Goal: Complete application form: Complete application form

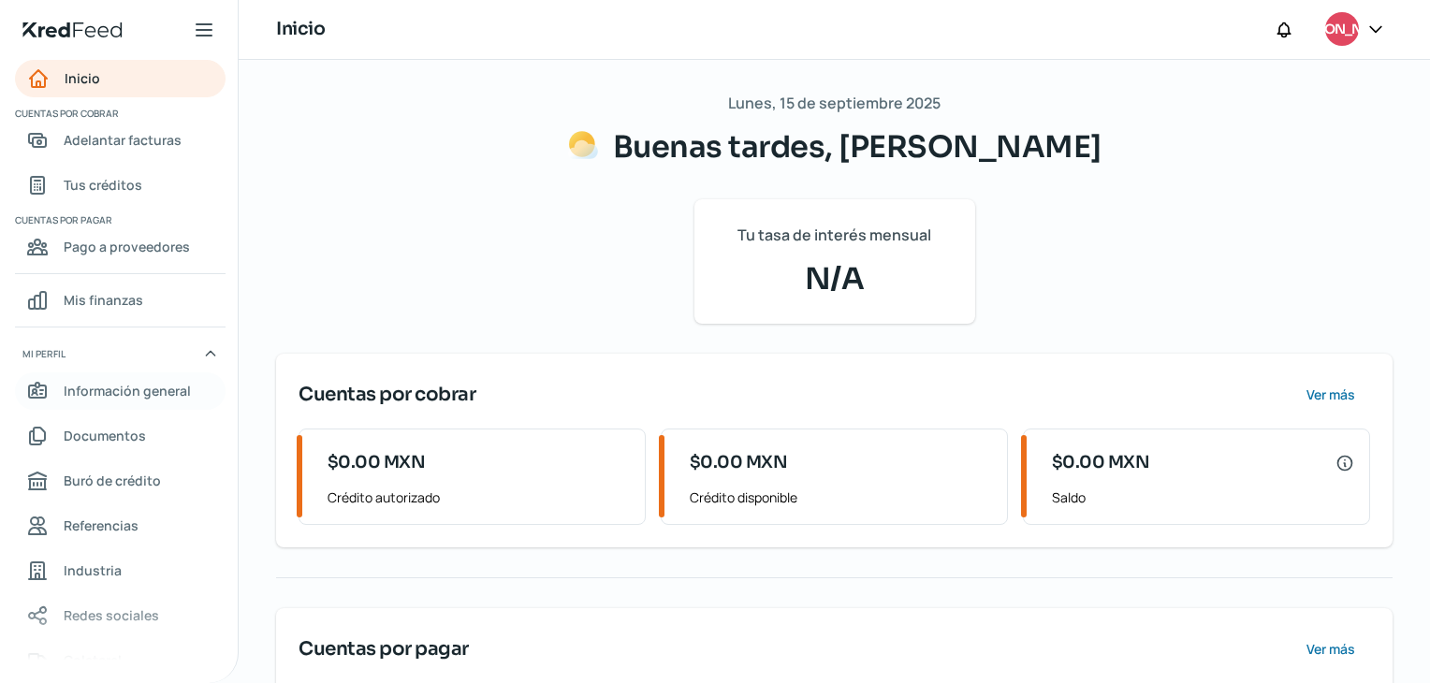
drag, startPoint x: 0, startPoint y: 0, endPoint x: 125, endPoint y: 330, distance: 353.2
click at [125, 379] on span "Información general" at bounding box center [127, 390] width 127 height 23
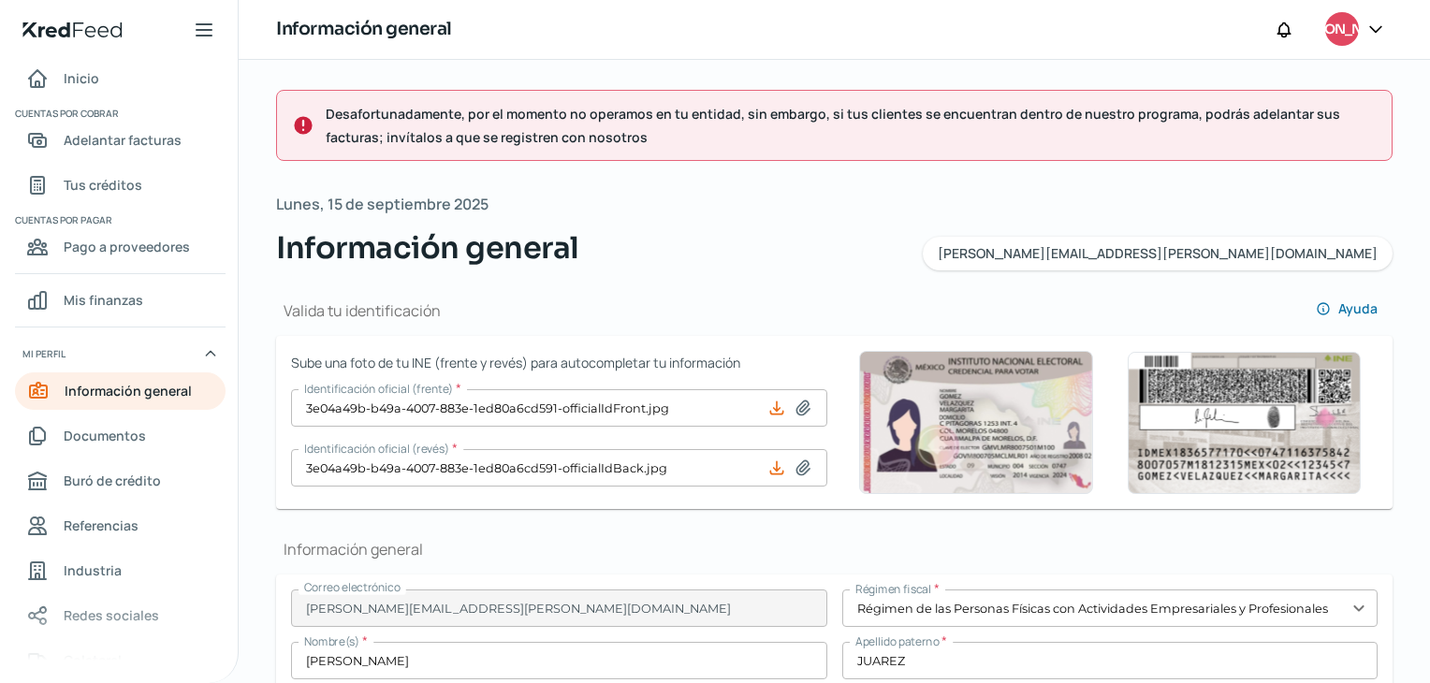
scroll to position [63, 0]
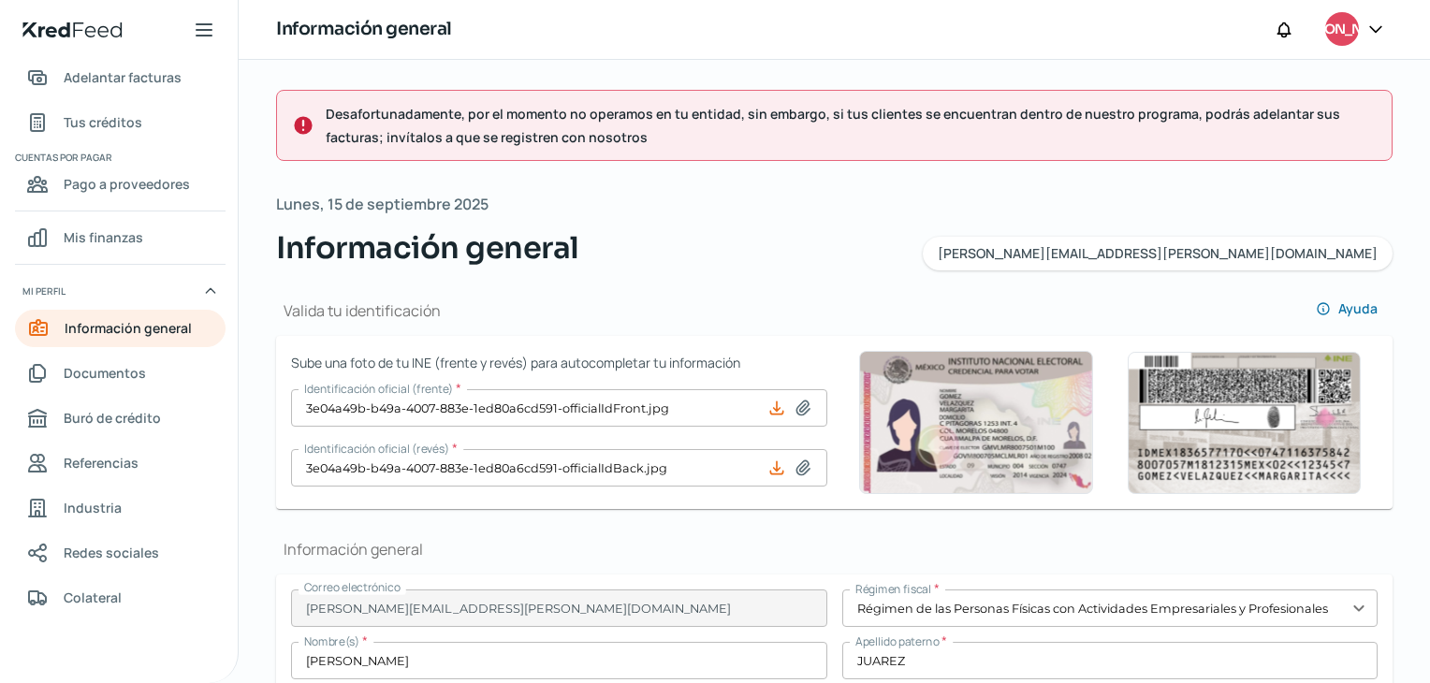
type input "JULJ910424GT0"
type input "VIADUCTO [PERSON_NAME]"
type input "46 ALTO"
type input "24"
type input "06880"
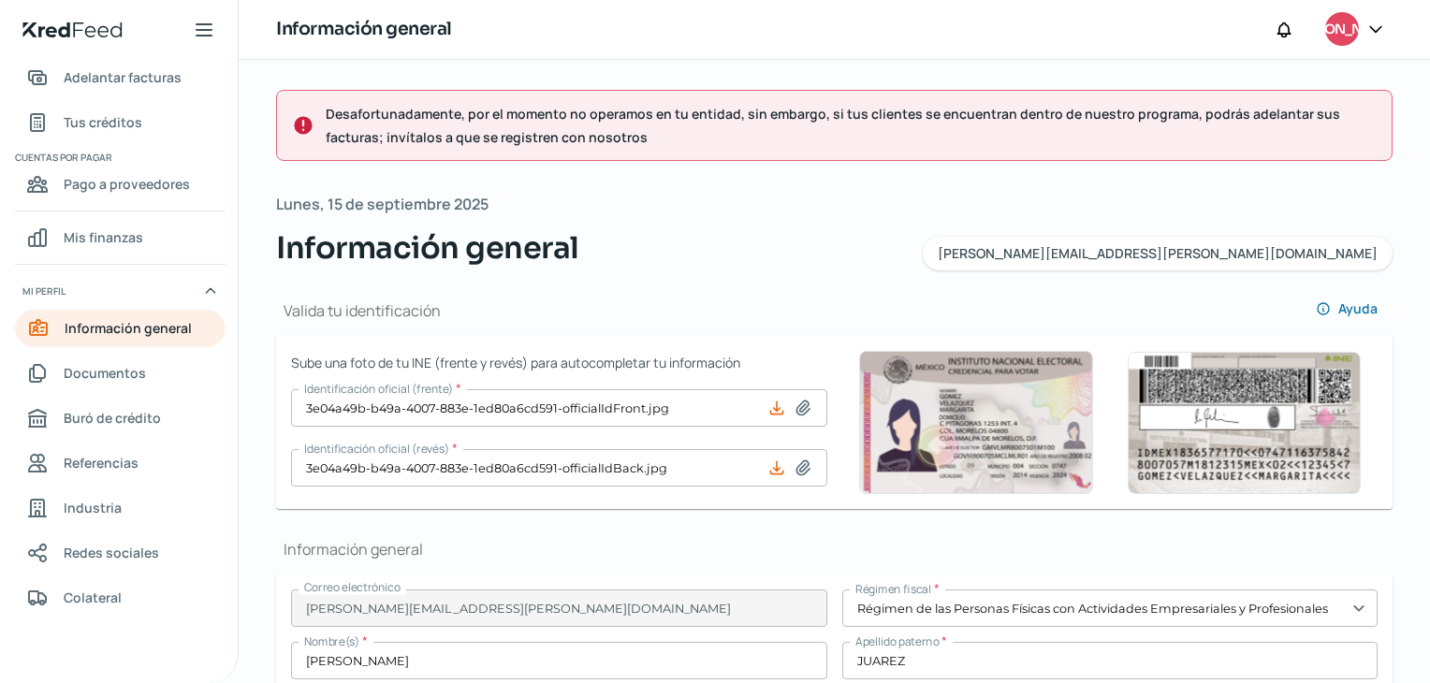
type input "[PERSON_NAME] Y [PERSON_NAME]"
type input "[PERSON_NAME]"
type input "CDMX"
type input "[GEOGRAPHIC_DATA]"
type input "RECIBO CFE CDMX AGOSTO.pdf"
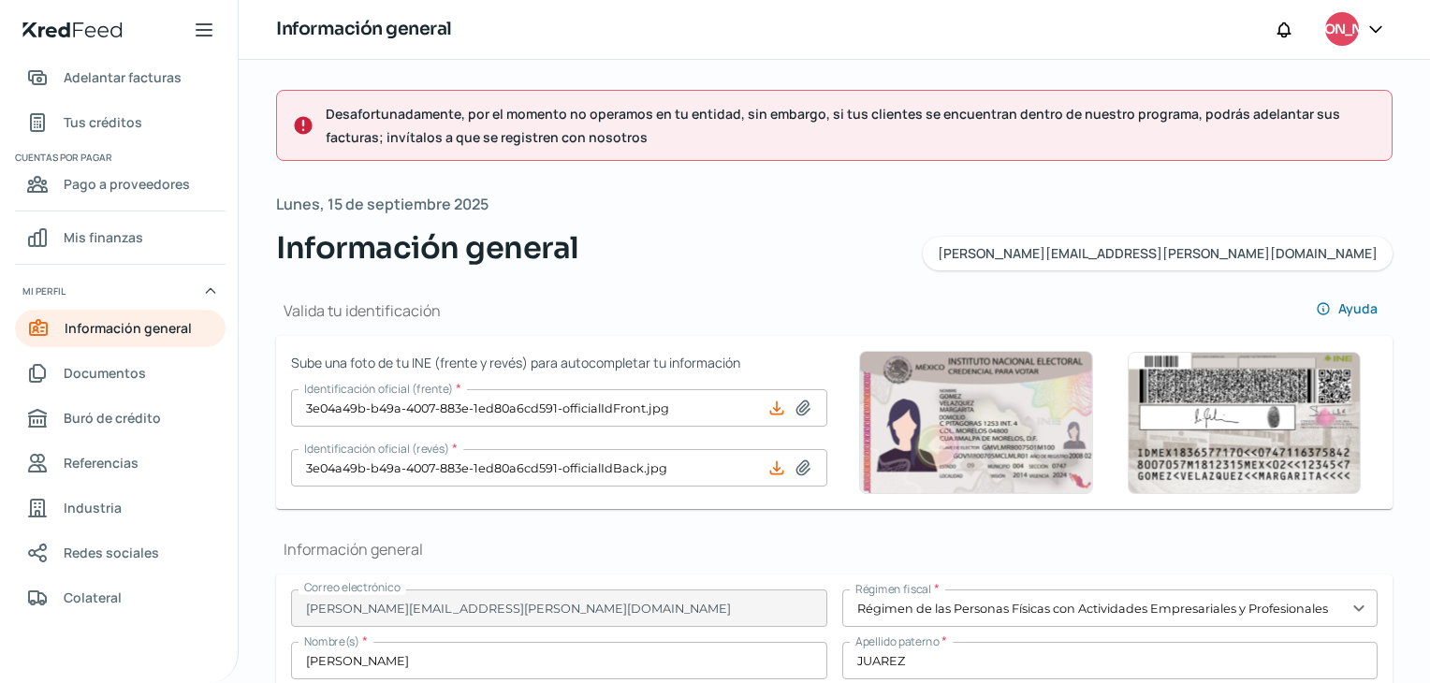
type input "1"
type input "2"
type input "Rentada"
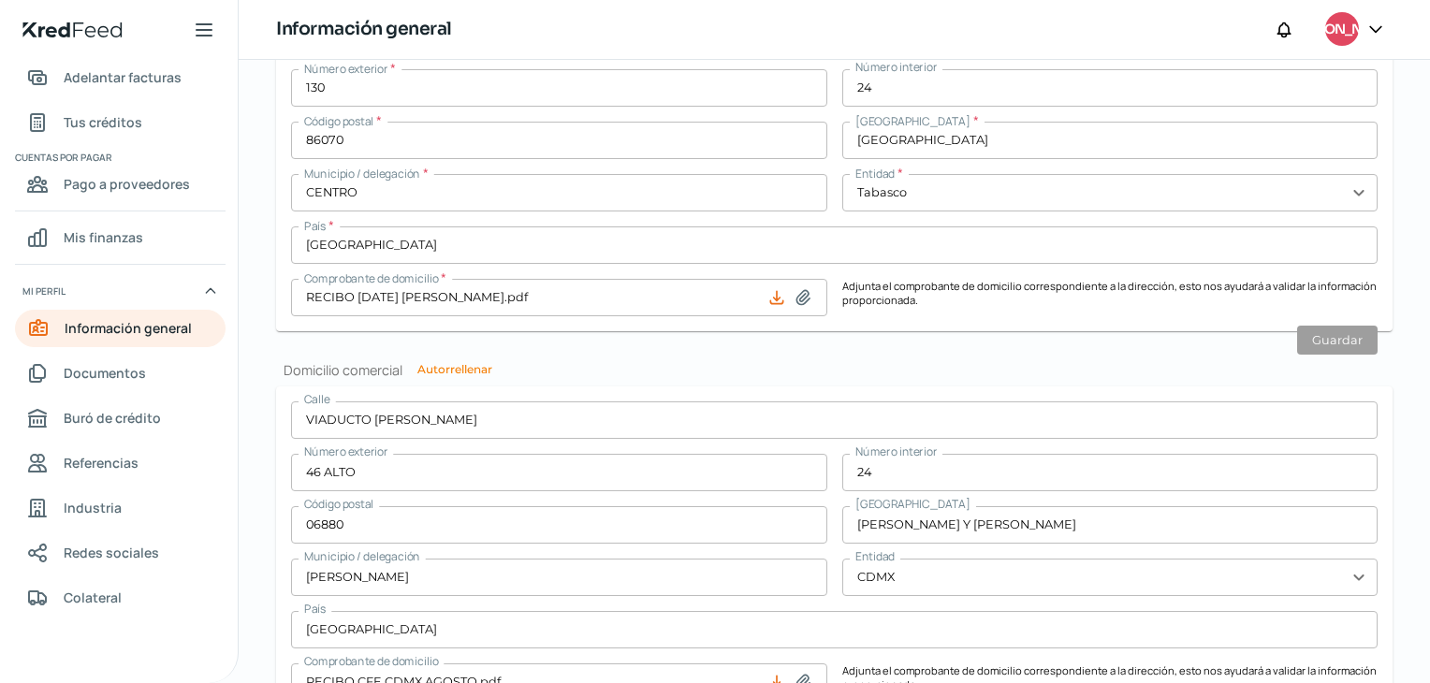
scroll to position [1403, 0]
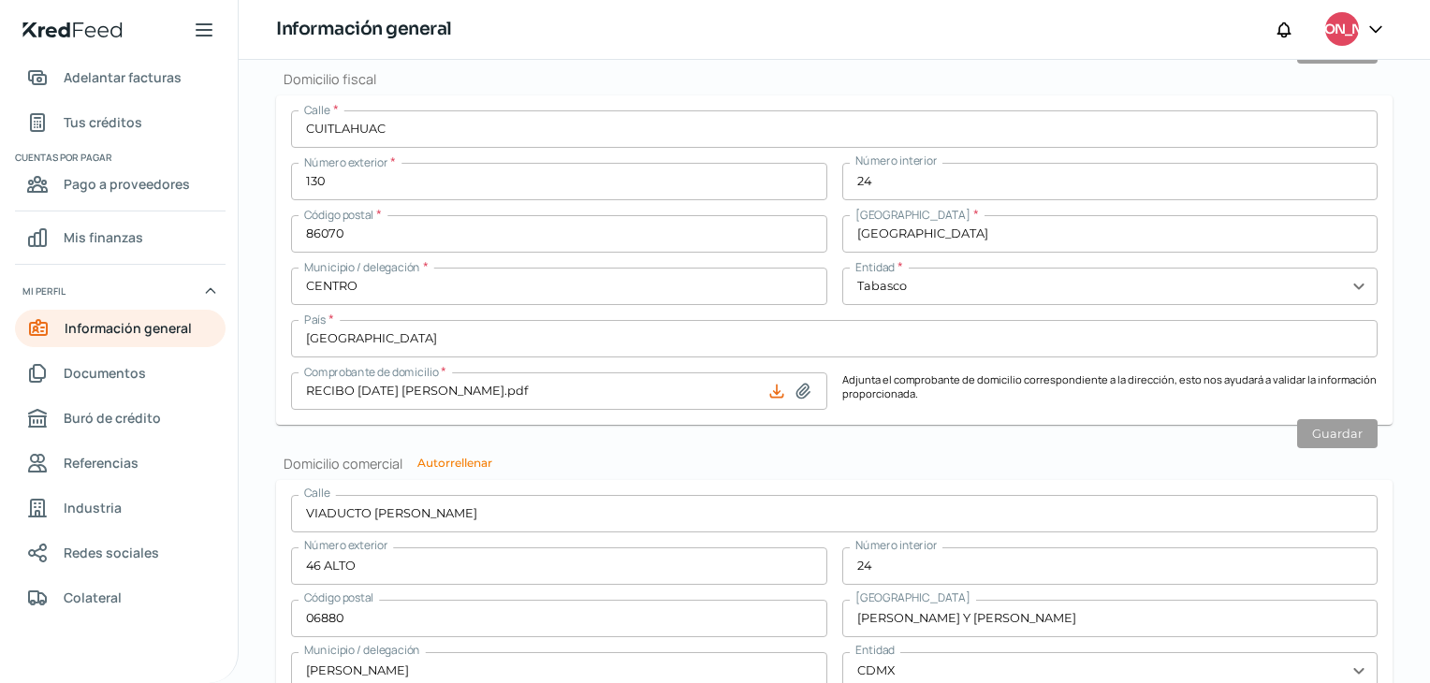
click at [472, 122] on input "CUITLAHUAC" at bounding box center [834, 128] width 1086 height 37
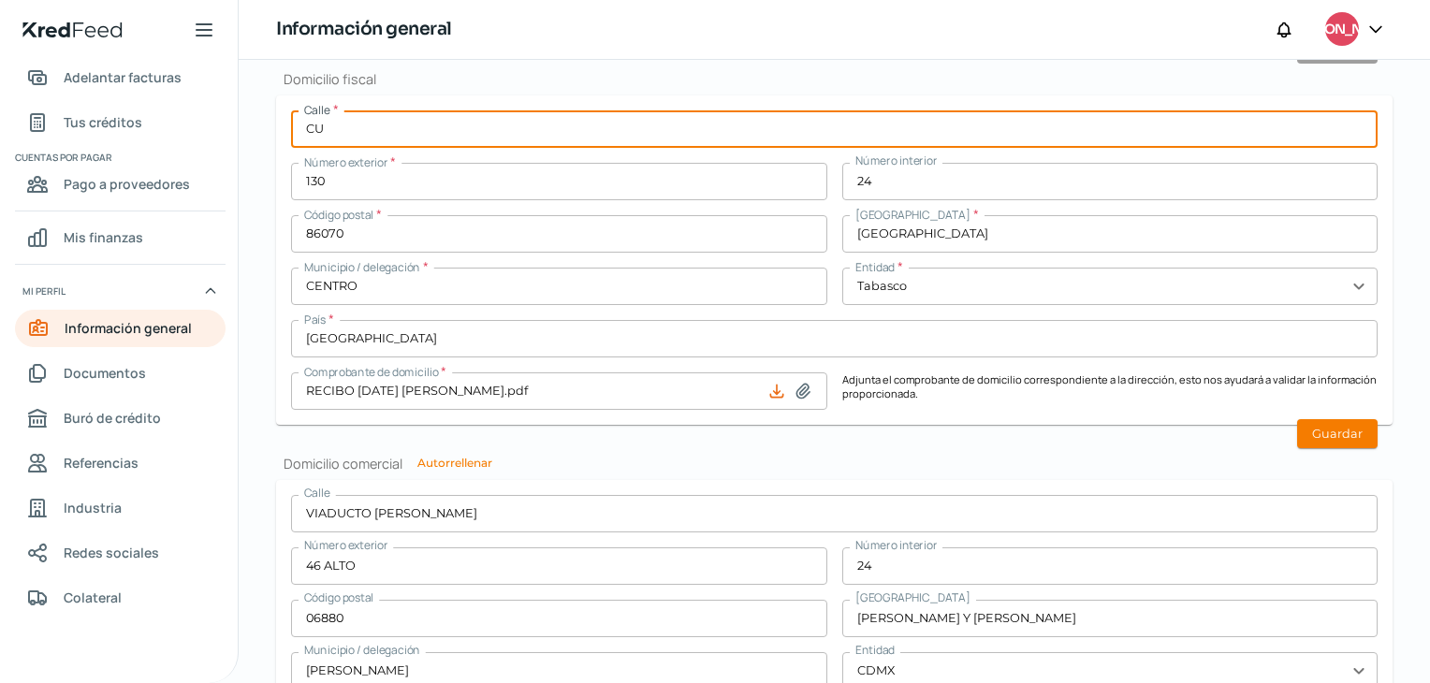
type input "C"
type input "VIADUCTO [PERSON_NAME]"
click at [474, 173] on input "130" at bounding box center [559, 181] width 536 height 37
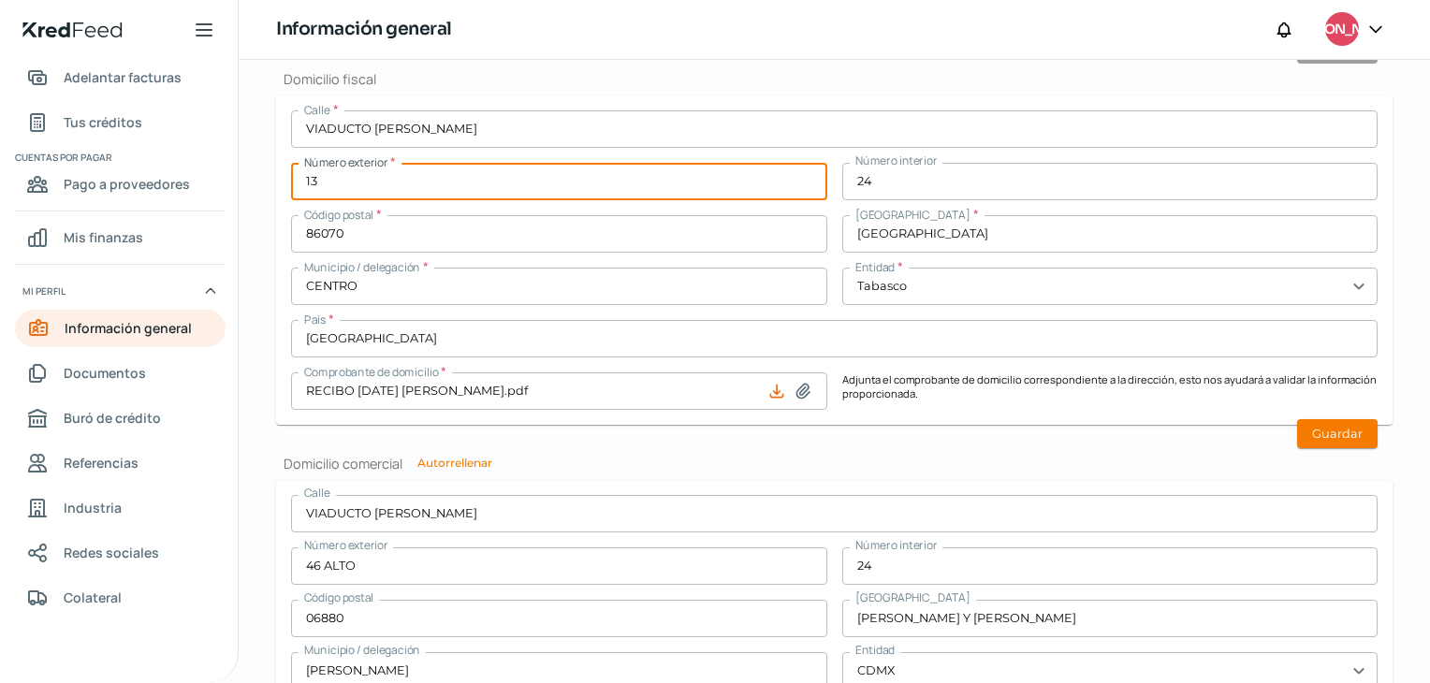
type input "1"
type input "46 ALTO"
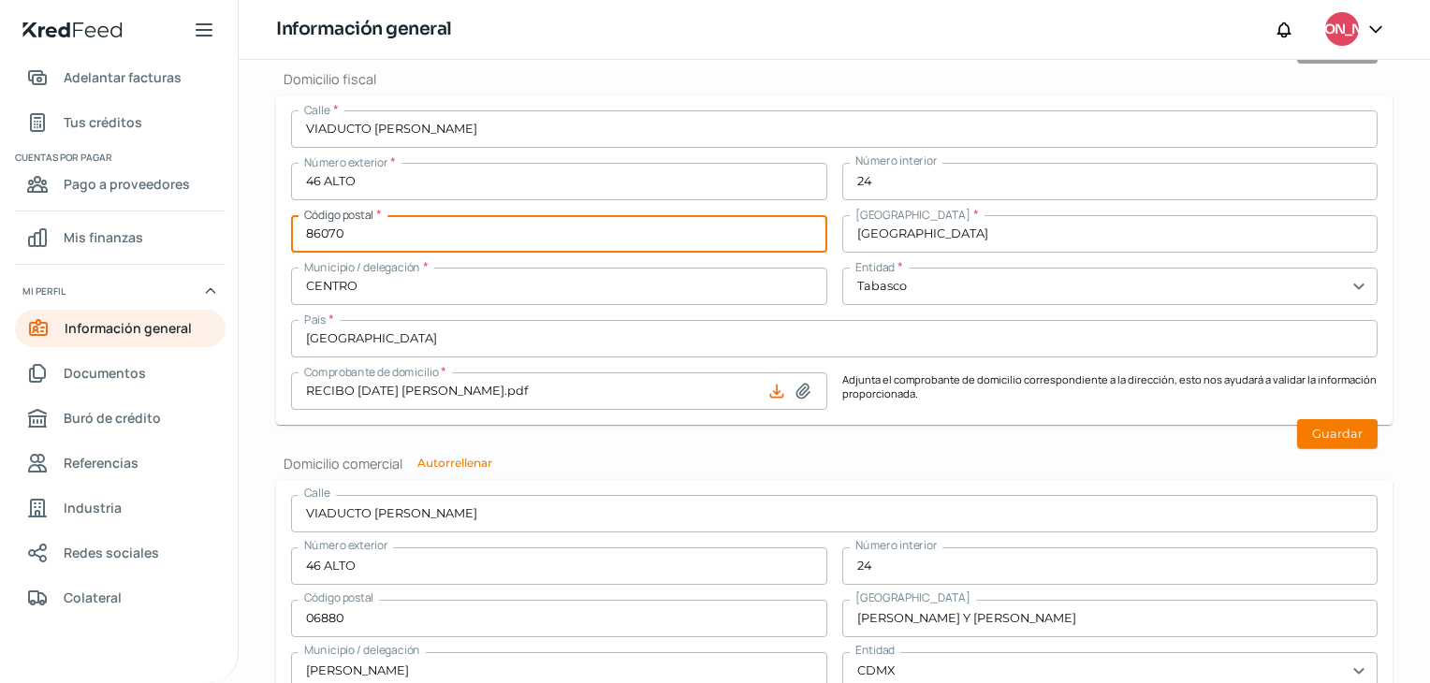
click at [419, 242] on input "86070" at bounding box center [559, 233] width 536 height 37
type input "8"
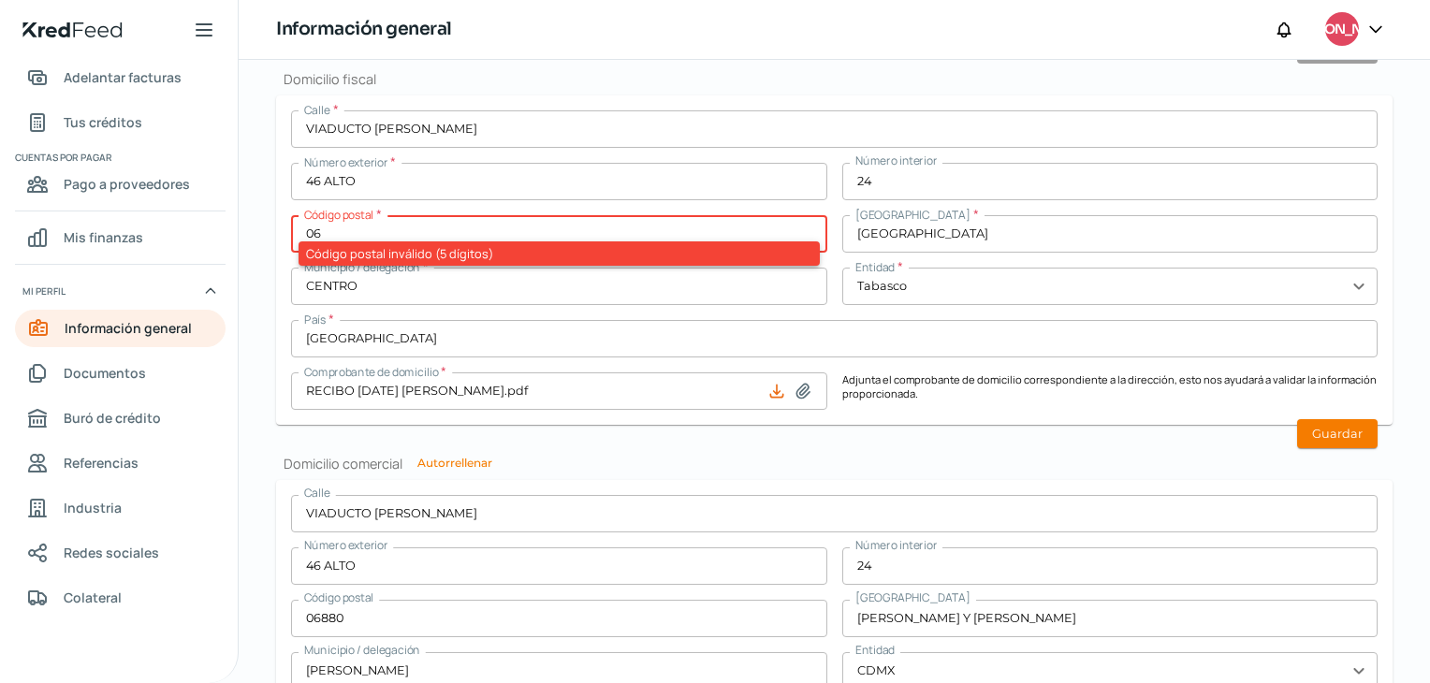
type input "06880"
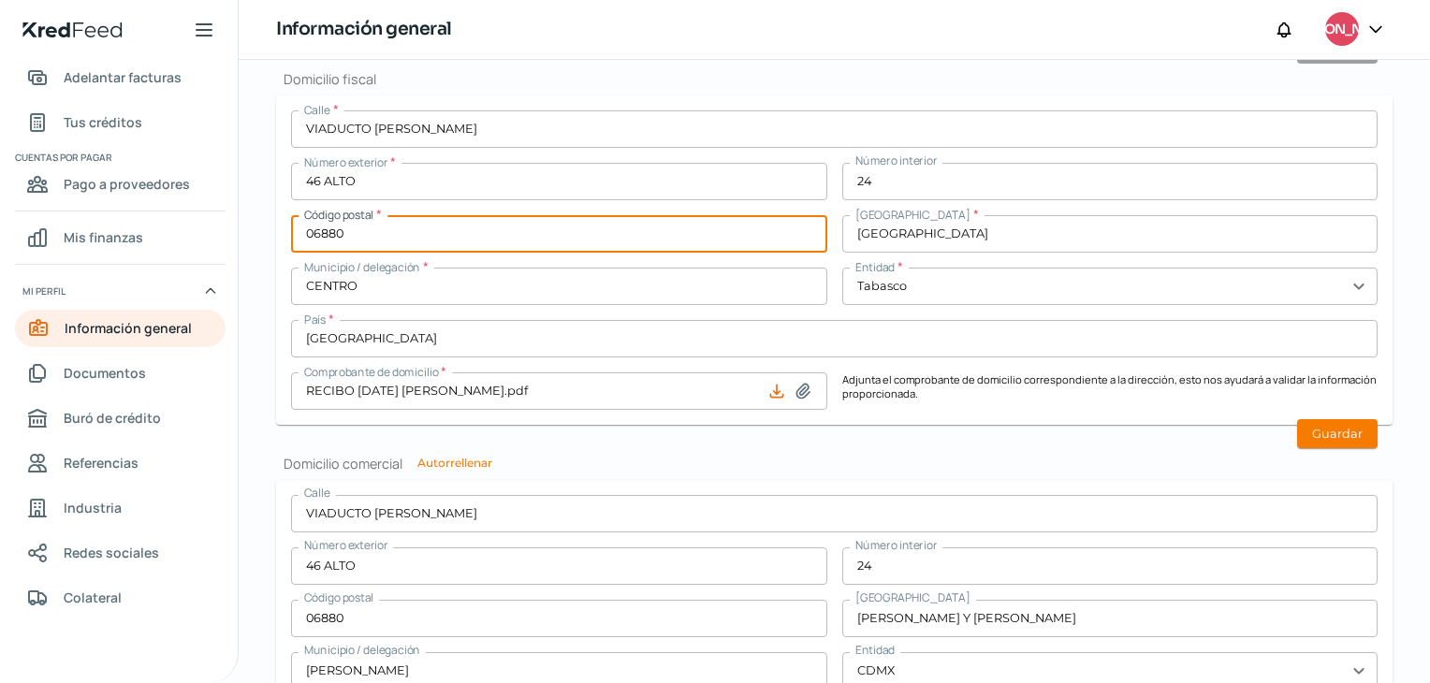
click at [1029, 237] on input "[GEOGRAPHIC_DATA]" at bounding box center [1110, 233] width 536 height 37
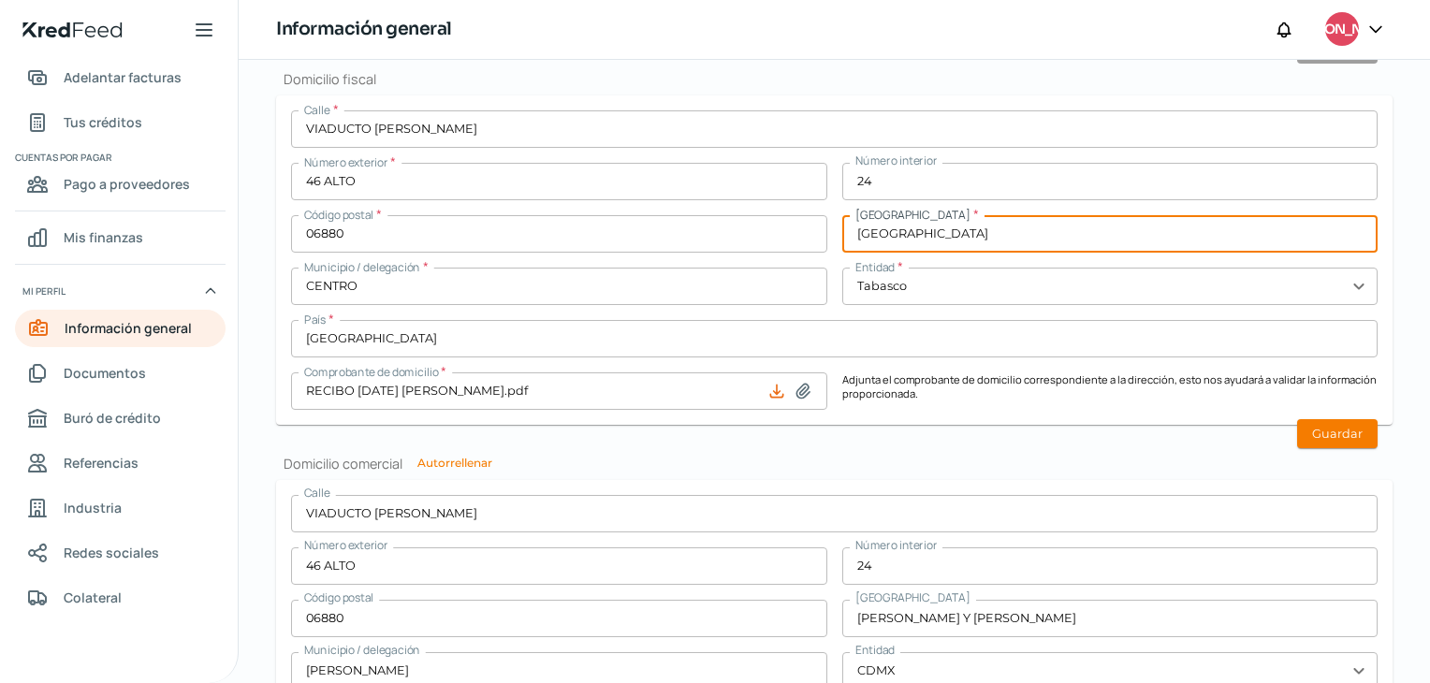
drag, startPoint x: 1029, startPoint y: 235, endPoint x: 747, endPoint y: 241, distance: 282.6
click at [747, 241] on div "Calle * VIADUCTO [PERSON_NAME] Número exterior * 46 ALTO Número interior 24 Cód…" at bounding box center [834, 259] width 1086 height 299
type input "[PERSON_NAME] Y [PERSON_NAME]"
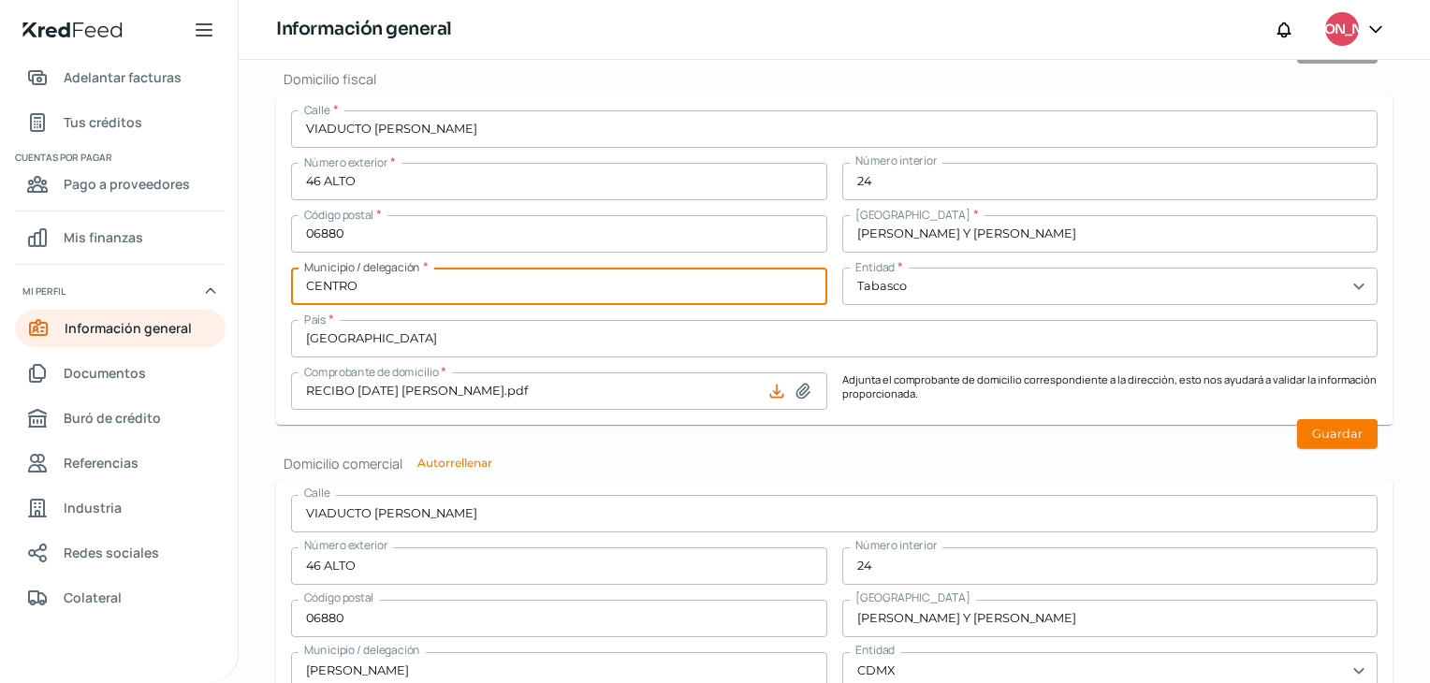
drag, startPoint x: 464, startPoint y: 291, endPoint x: 207, endPoint y: 292, distance: 257.3
click at [207, 292] on div "Inicio | KredFeed Inicio Cuentas por cobrar Adelantar facturas Tus créditos Cue…" at bounding box center [715, 341] width 1430 height 683
type input "[PERSON_NAME]"
click at [963, 284] on input "text" at bounding box center [1110, 286] width 536 height 37
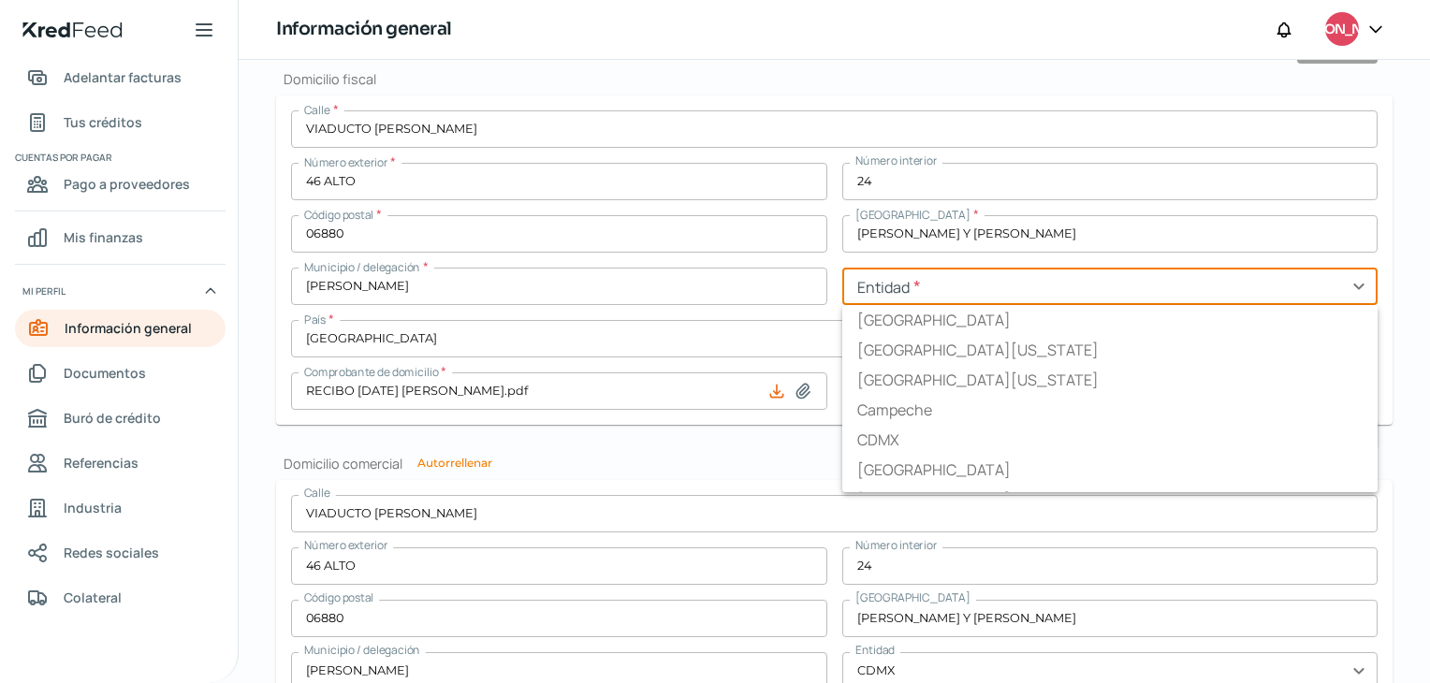
type input "CDMX"
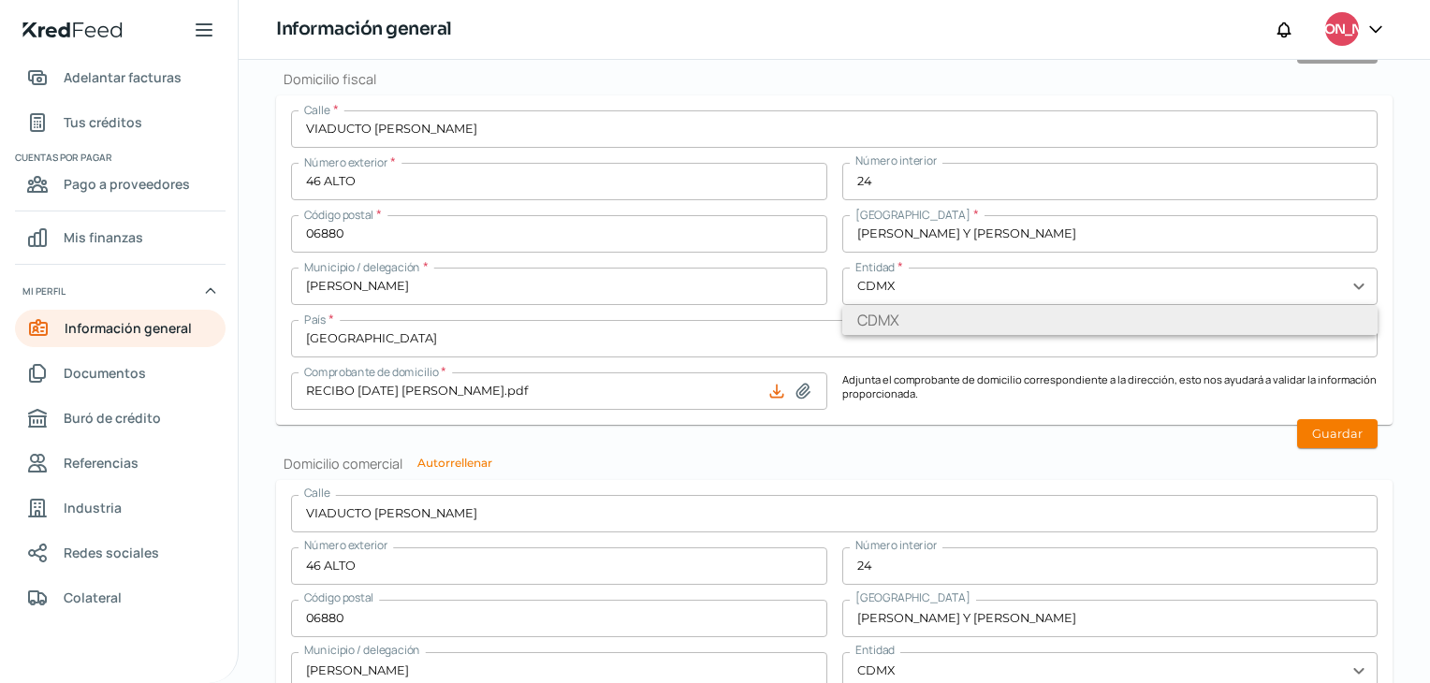
click at [931, 323] on li "CDMX" at bounding box center [1110, 320] width 536 height 30
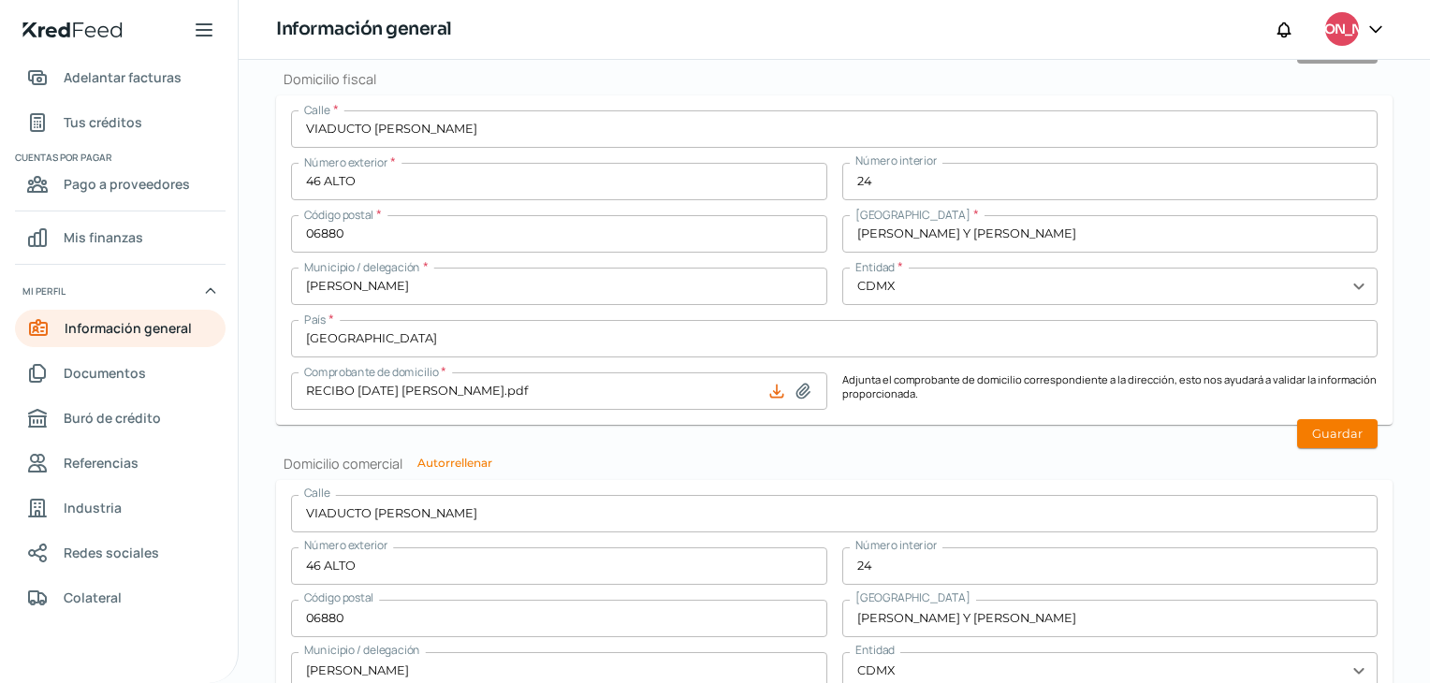
click at [796, 394] on icon at bounding box center [802, 391] width 13 height 14
type input "C:\fakepath\RECIBO CFE CDMX AGOSTO.pdf"
type input "RECIBO CFE CDMX AGOSTO.pdf"
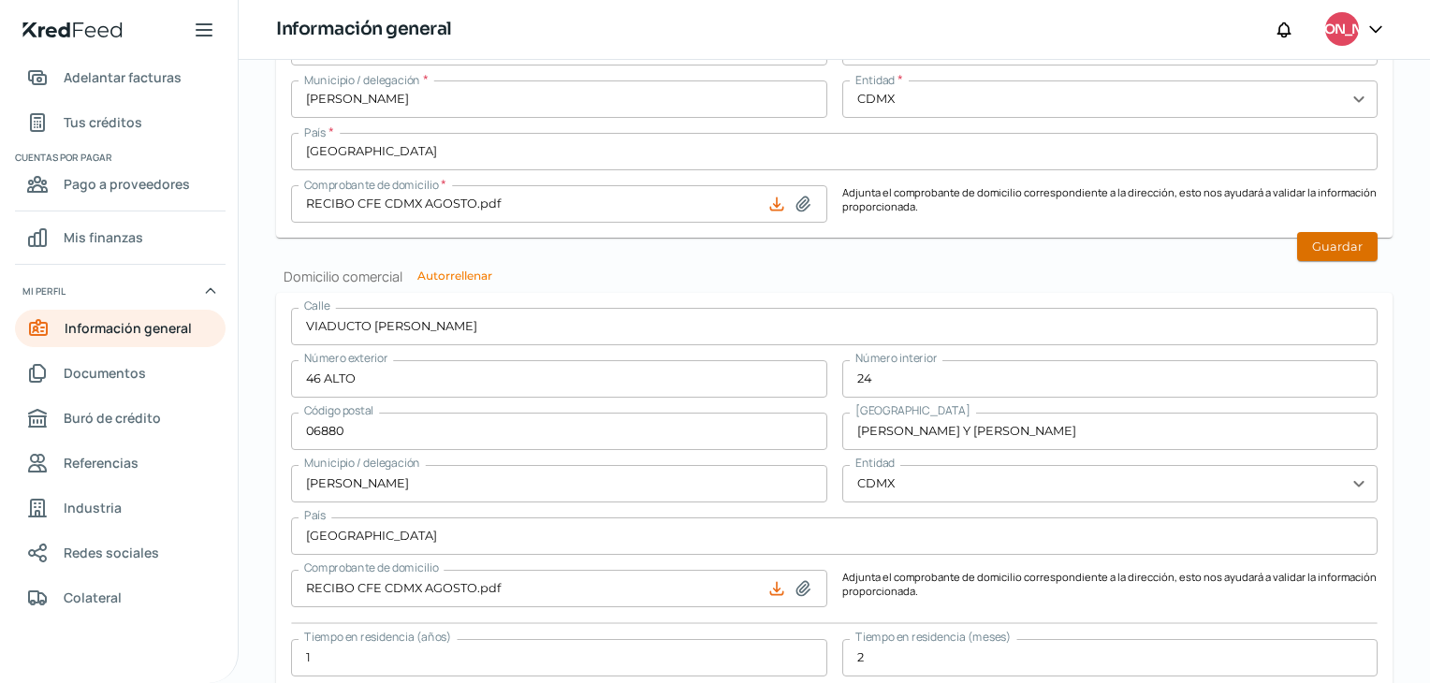
click at [1312, 243] on button "Guardar" at bounding box center [1337, 246] width 80 height 29
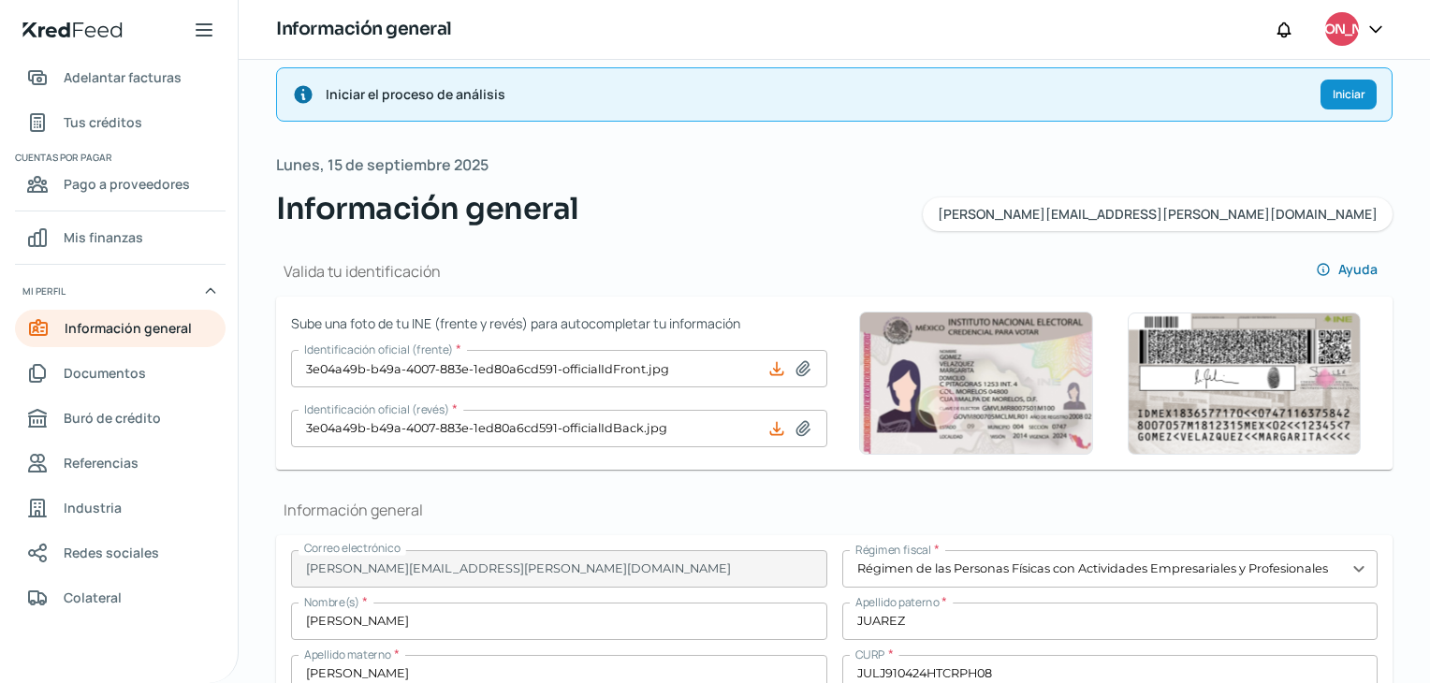
scroll to position [0, 0]
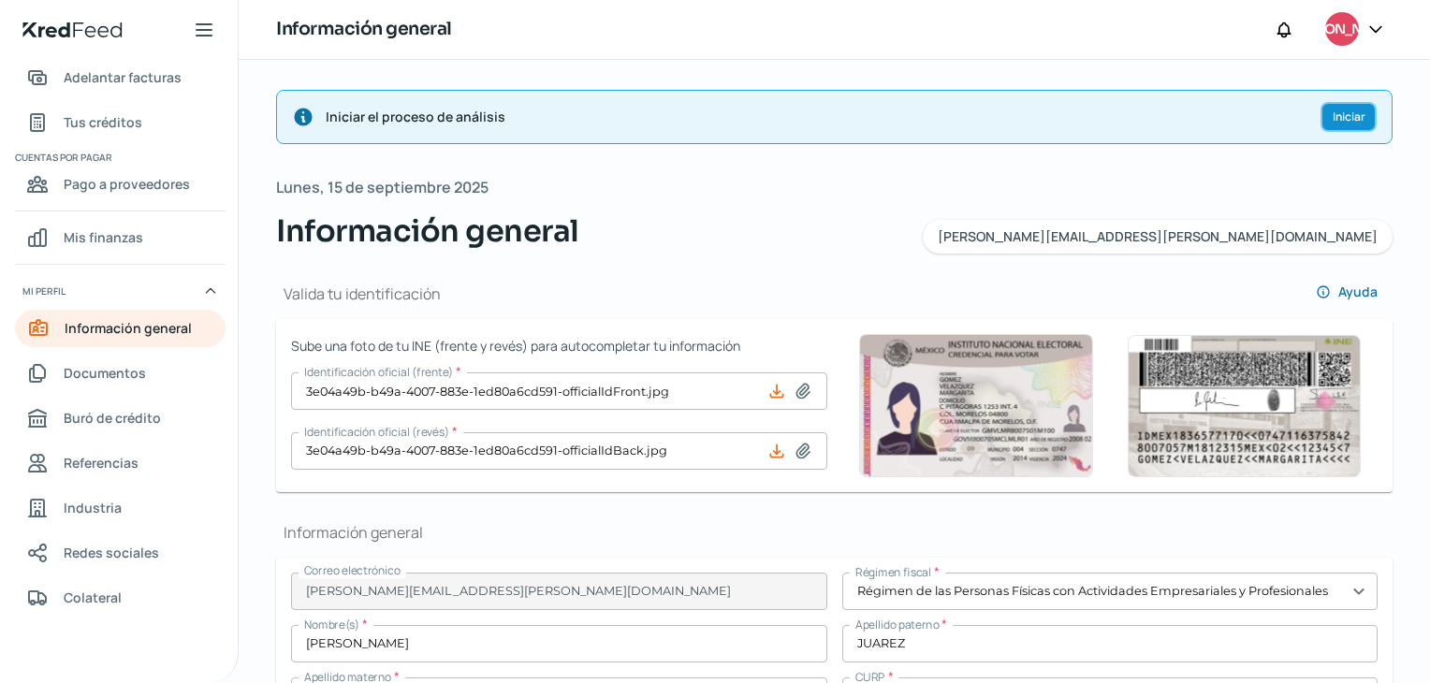
click at [1337, 117] on span "Iniciar" at bounding box center [1348, 116] width 33 height 11
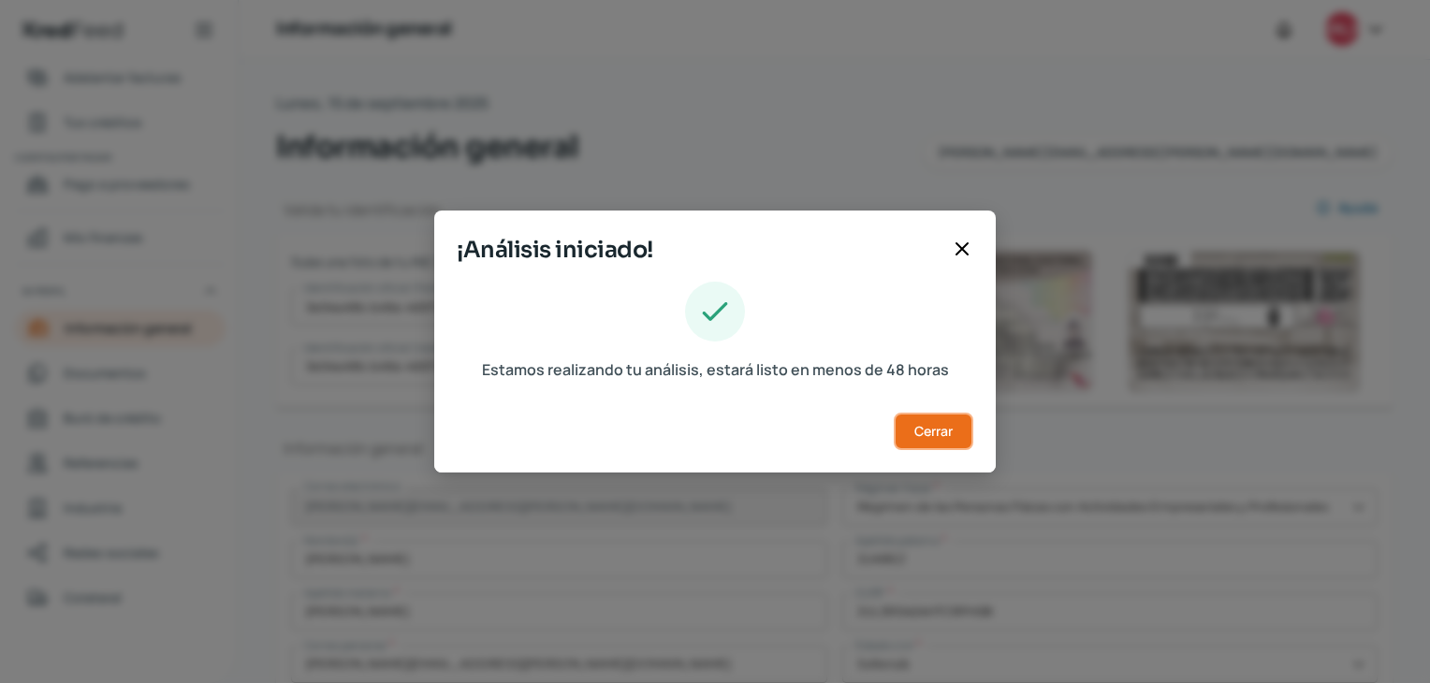
click at [936, 433] on span "Cerrar" at bounding box center [933, 431] width 38 height 13
